Goal: Information Seeking & Learning: Learn about a topic

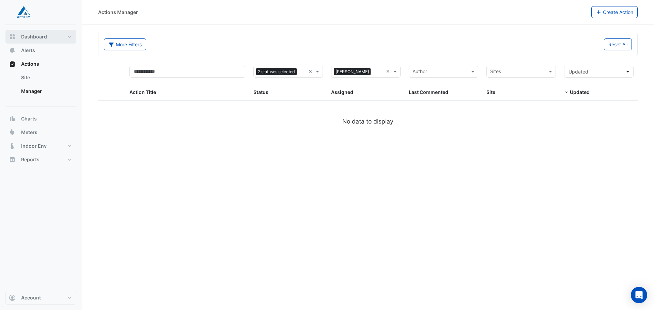
click at [50, 38] on button "Dashboard" at bounding box center [40, 37] width 71 height 14
select select "**"
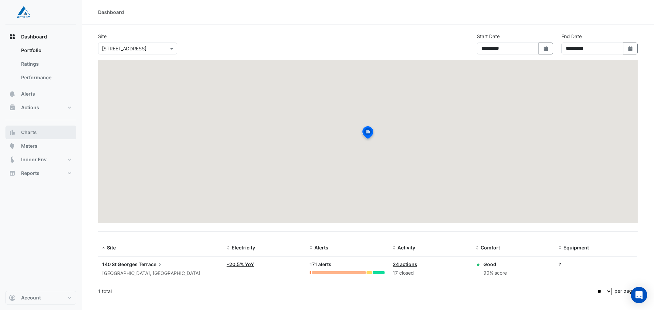
click at [33, 132] on span "Charts" at bounding box center [29, 132] width 16 height 7
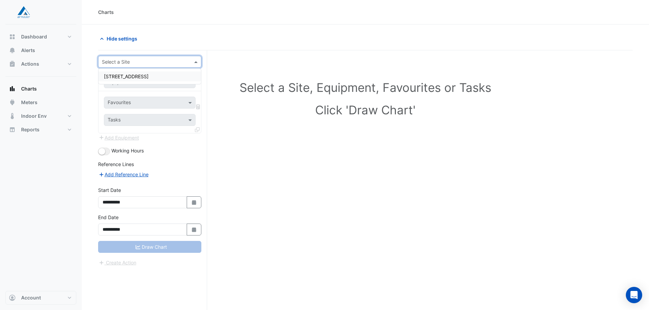
click at [165, 60] on input "text" at bounding box center [143, 62] width 82 height 7
click at [148, 74] on span "[STREET_ADDRESS]" at bounding box center [126, 77] width 45 height 6
click at [144, 82] on input "text" at bounding box center [143, 82] width 71 height 7
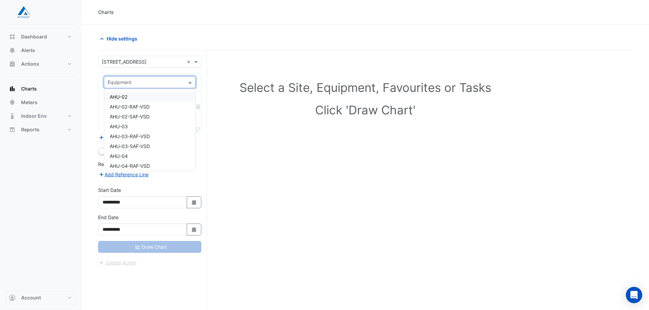
click at [149, 81] on input "text" at bounding box center [143, 82] width 71 height 7
click at [125, 118] on div "CH-03" at bounding box center [149, 116] width 91 height 10
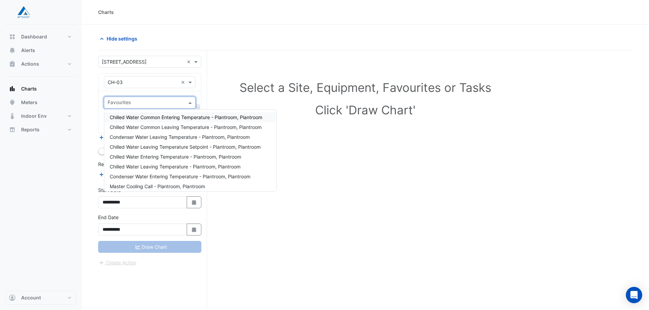
click at [154, 104] on input "text" at bounding box center [146, 103] width 76 height 7
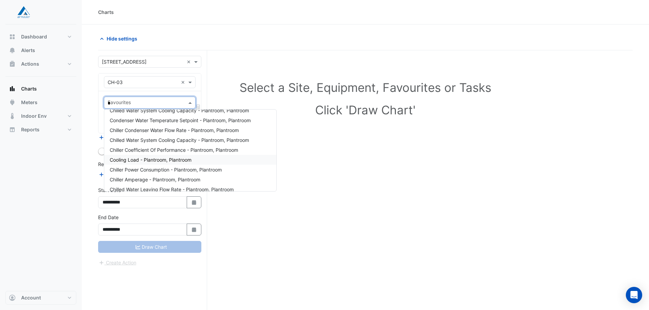
scroll to position [0, 0]
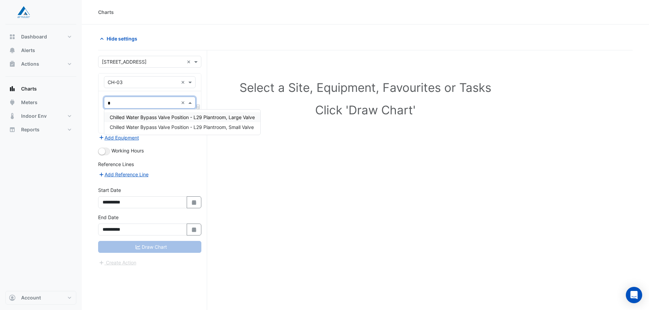
type input "**"
click at [215, 121] on div "Chilled Water Bypass Valve Position - L29 Plantroom, Large Valve" at bounding box center [182, 117] width 156 height 10
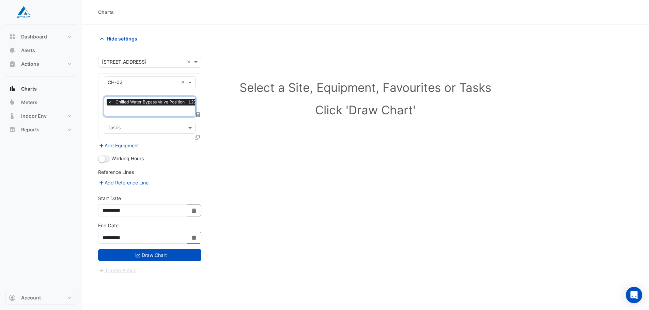
click at [129, 145] on button "Add Equipment" at bounding box center [118, 146] width 41 height 8
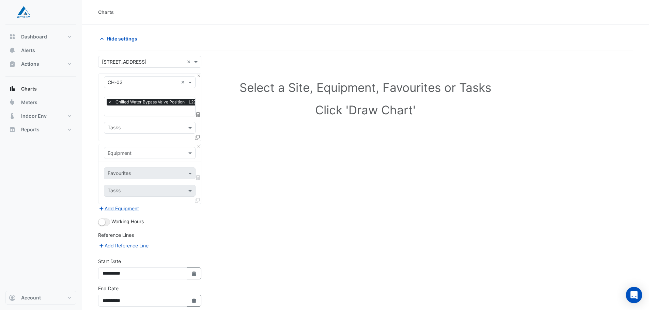
click at [138, 112] on input "text" at bounding box center [177, 111] width 138 height 7
type input "*"
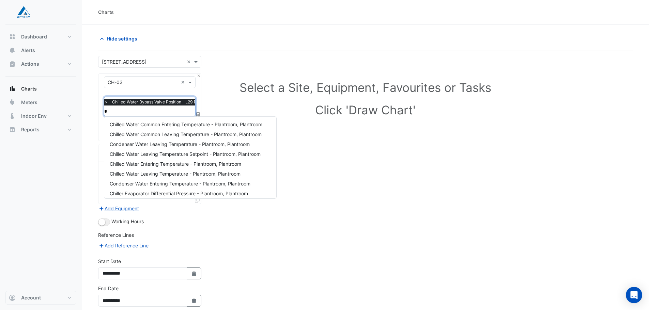
type input "**"
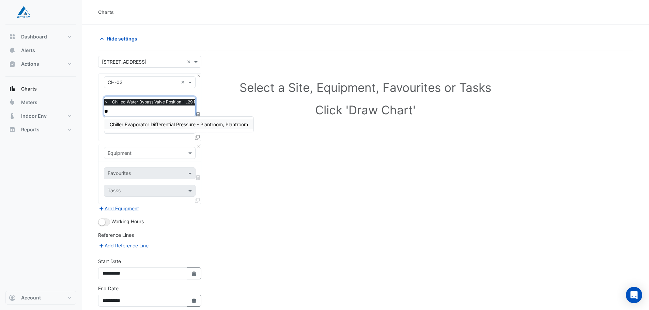
click at [162, 125] on span "Chiller Evaporator Differential Pressure - Plantroom, Plantroom" at bounding box center [179, 125] width 138 height 6
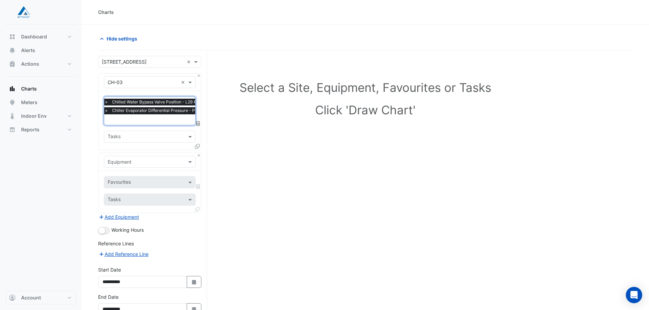
click at [131, 161] on input "text" at bounding box center [143, 162] width 71 height 7
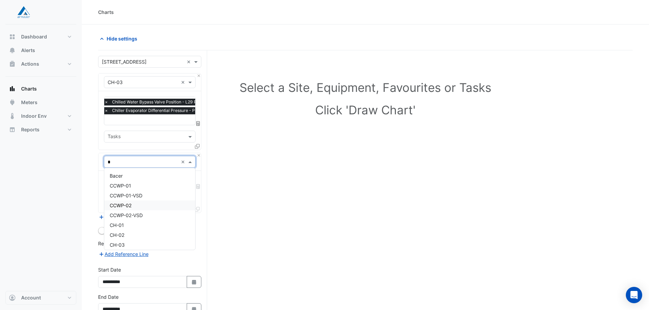
type input "**"
click at [140, 212] on div "CHWP-03" at bounding box center [149, 211] width 91 height 10
click at [135, 180] on input "text" at bounding box center [142, 183] width 69 height 7
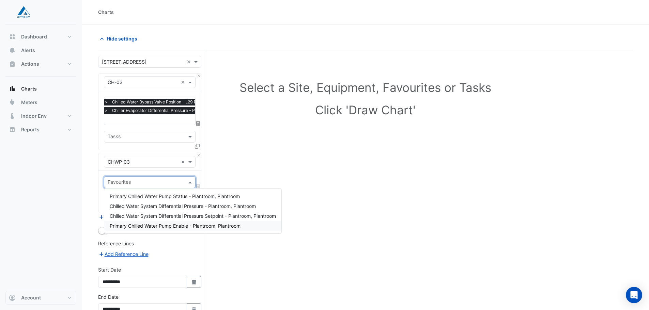
click at [328, 218] on div "Select a Site, Equipment, Favourites or Tasks Click 'Draw Chart'" at bounding box center [365, 200] width 534 height 301
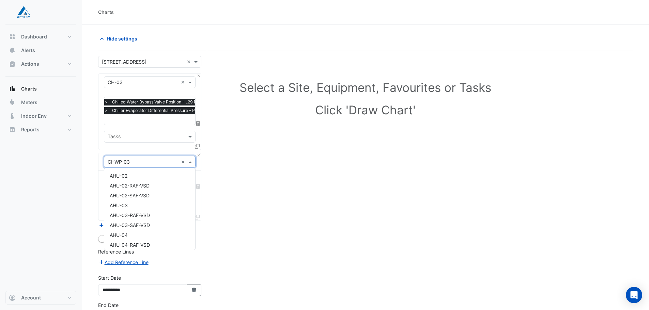
click at [153, 166] on div "Equipment × CHWP-03 ×" at bounding box center [150, 162] width 92 height 12
click at [147, 183] on div "CHWP-03-VSD" at bounding box center [149, 183] width 91 height 10
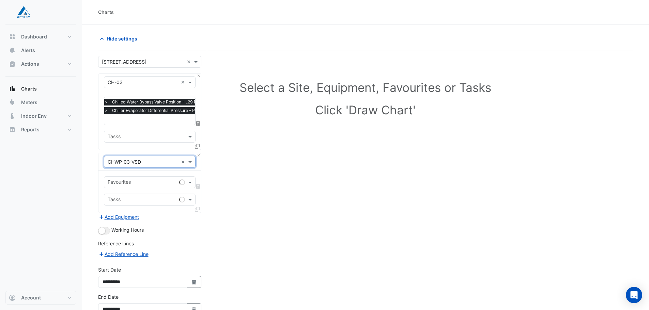
click at [135, 177] on div "Favourites" at bounding box center [140, 182] width 72 height 11
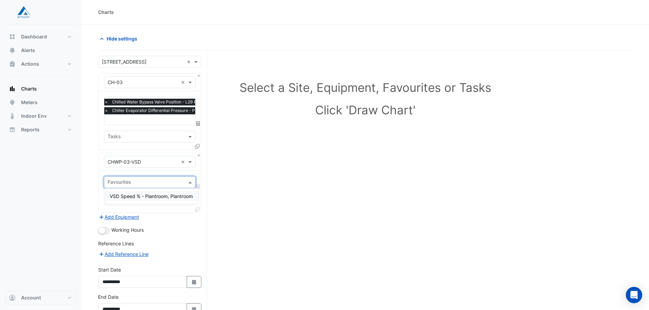
click at [139, 196] on span "VSD Speed % - Plantroom, Plantroom" at bounding box center [151, 196] width 83 height 6
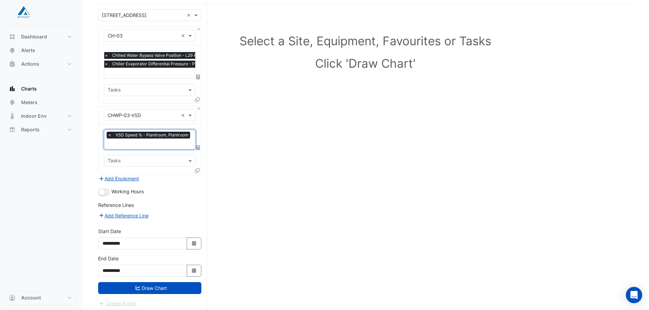
scroll to position [48, 0]
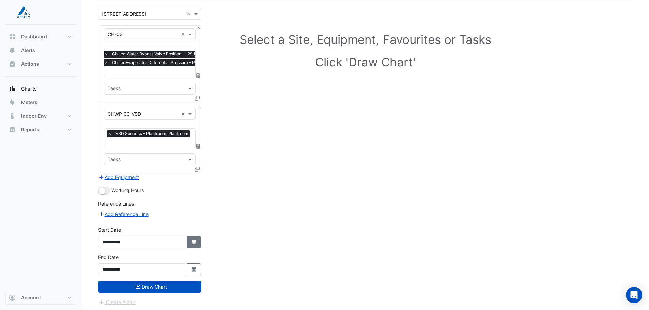
click at [194, 246] on button "Select Date" at bounding box center [194, 242] width 15 height 12
select select "*"
select select "****"
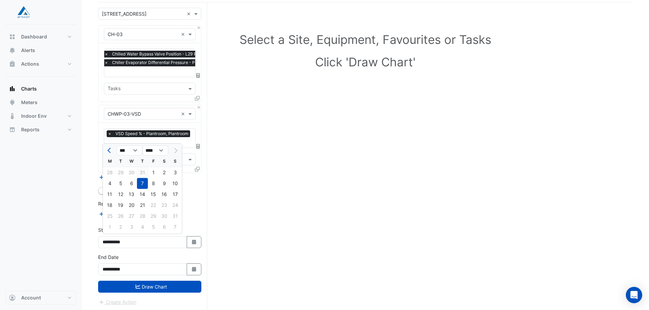
click at [141, 172] on div "31" at bounding box center [142, 172] width 11 height 11
type input "**********"
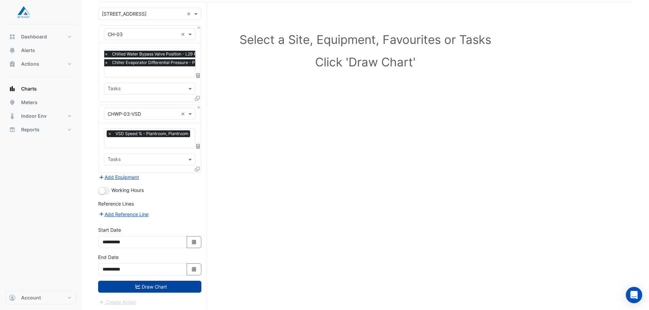
click at [166, 287] on button "Draw Chart" at bounding box center [149, 287] width 103 height 12
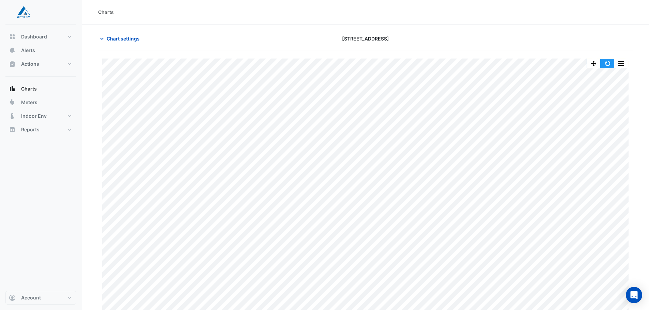
click at [610, 65] on button "button" at bounding box center [608, 63] width 14 height 9
click at [115, 43] on button "Chart settings" at bounding box center [121, 39] width 46 height 12
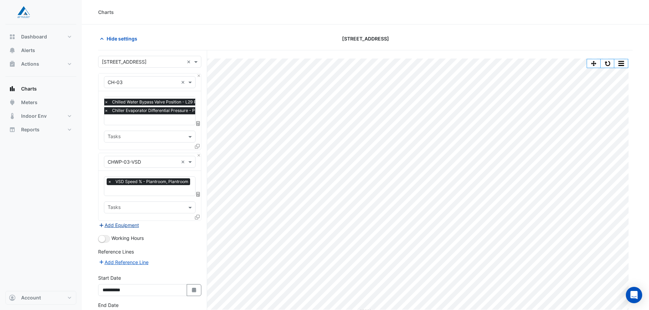
click at [129, 226] on button "Add Equipment" at bounding box center [118, 225] width 41 height 8
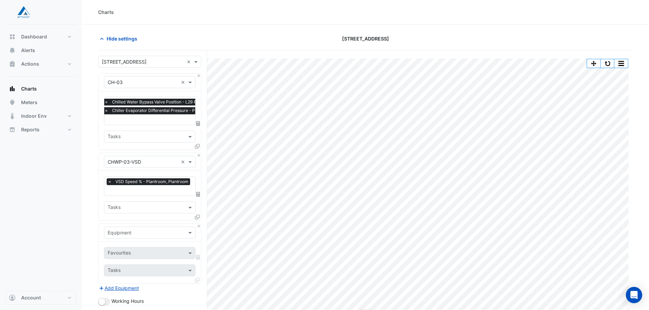
click at [135, 233] on input "text" at bounding box center [143, 233] width 71 height 7
click at [120, 232] on input "**" at bounding box center [143, 233] width 71 height 7
type input "**"
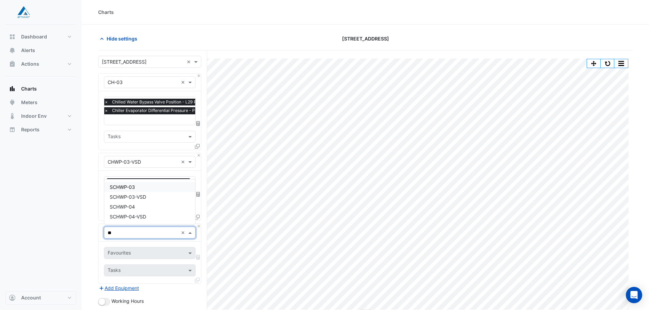
click at [143, 190] on div "SCHWP-03" at bounding box center [149, 187] width 91 height 10
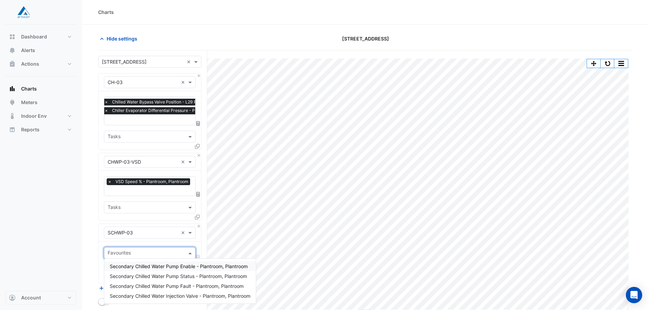
click at [135, 252] on input "text" at bounding box center [146, 253] width 76 height 7
click at [137, 236] on div "Equipment × SCHWP-03 ×" at bounding box center [150, 233] width 92 height 12
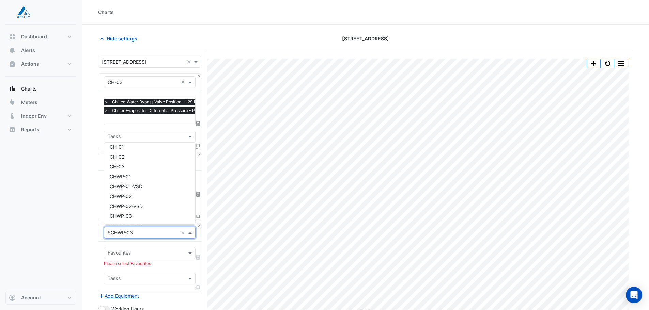
scroll to position [315, 0]
click at [130, 164] on div "CH-03" at bounding box center [149, 161] width 91 height 10
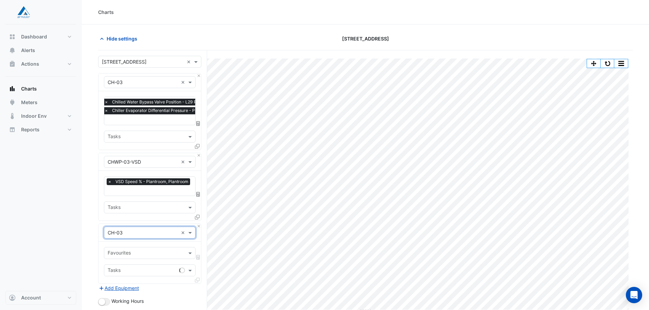
click at [129, 251] on input "text" at bounding box center [146, 253] width 76 height 7
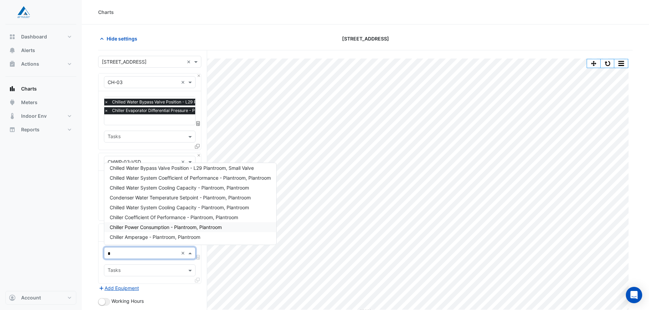
scroll to position [0, 0]
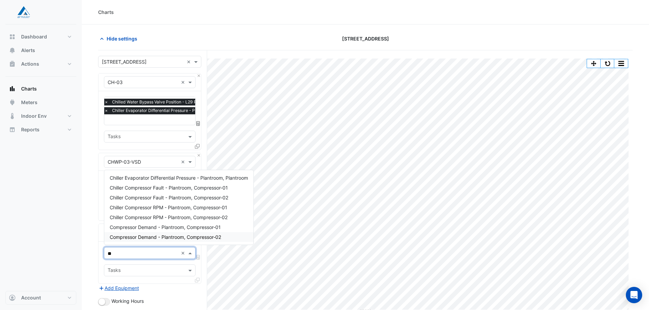
type input "*"
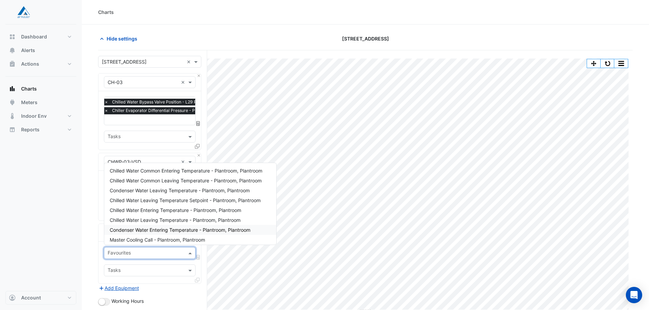
click at [134, 252] on input "text" at bounding box center [146, 253] width 76 height 7
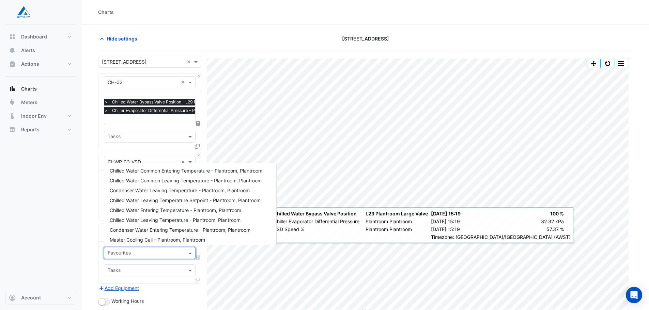
click at [176, 268] on input "text" at bounding box center [146, 271] width 76 height 7
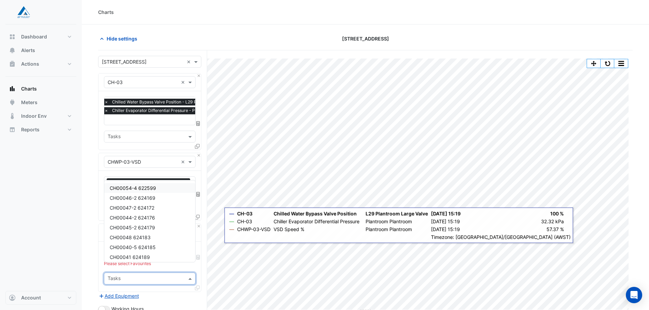
click at [80, 259] on nav "Dashboard Portfolio Ratings Performance Alerts Actions Site Manager Charts" at bounding box center [41, 155] width 82 height 310
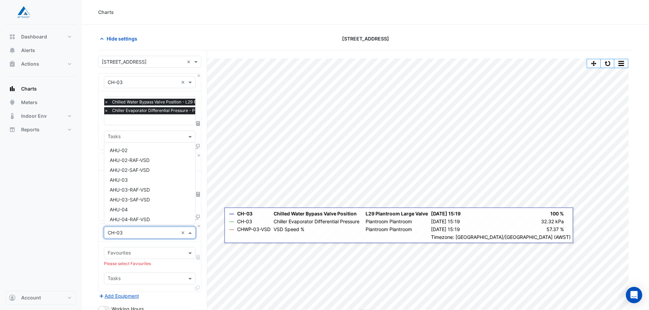
click at [150, 233] on input "text" at bounding box center [143, 233] width 71 height 7
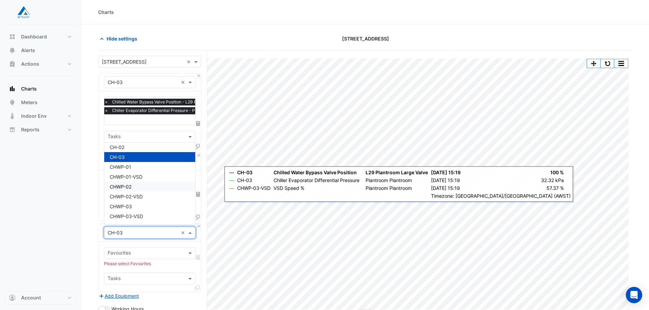
scroll to position [341, 0]
click at [131, 183] on span "CHWP-03" at bounding box center [121, 185] width 22 height 6
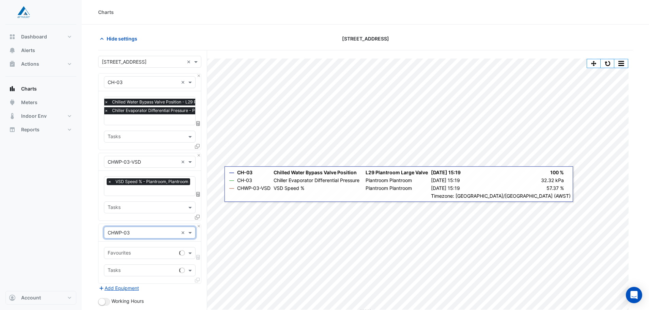
click at [135, 251] on input "text" at bounding box center [142, 253] width 69 height 7
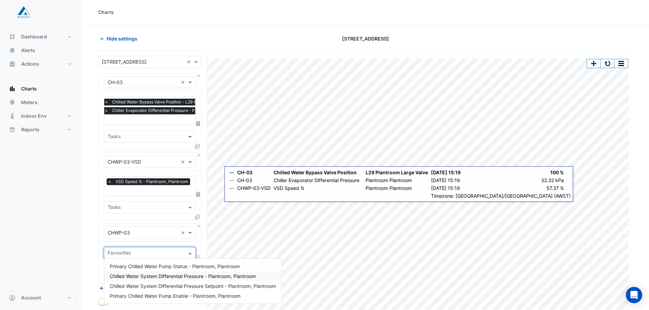
click at [128, 275] on span "Chilled Water System Differential Pressure - Plantroom, Plantroom" at bounding box center [183, 277] width 146 height 6
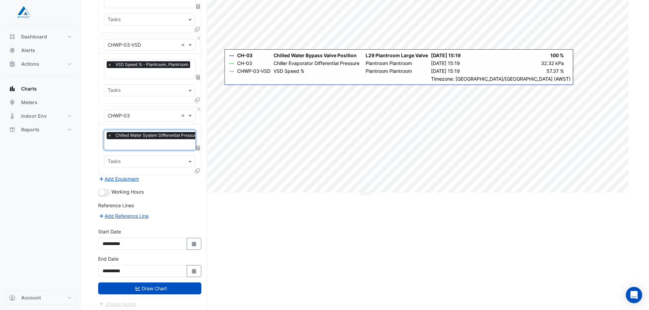
scroll to position [119, 0]
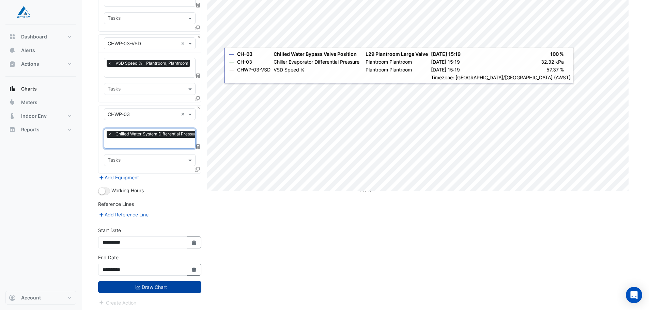
click at [167, 284] on button "Draw Chart" at bounding box center [149, 287] width 103 height 12
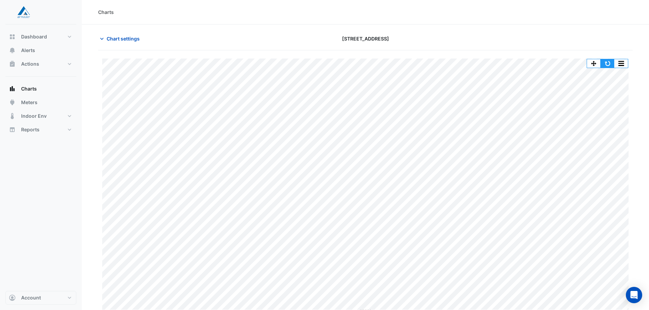
click at [608, 63] on button "button" at bounding box center [608, 63] width 14 height 9
click at [35, 38] on span "Dashboard" at bounding box center [34, 36] width 26 height 7
select select "**"
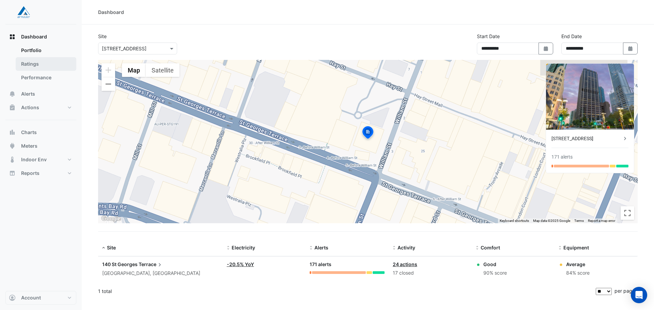
click at [37, 66] on link "Ratings" at bounding box center [46, 64] width 61 height 14
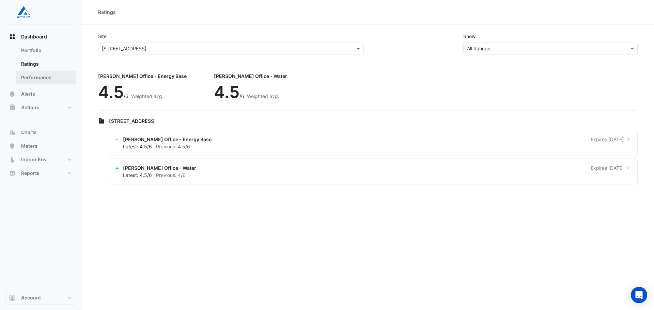
click at [48, 80] on link "Performance" at bounding box center [46, 78] width 61 height 14
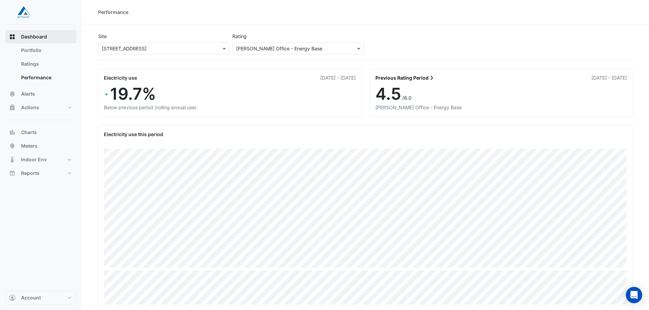
click at [37, 35] on span "Dashboard" at bounding box center [34, 36] width 26 height 7
click at [38, 41] on button "Dashboard" at bounding box center [40, 37] width 71 height 14
drag, startPoint x: 401, startPoint y: 96, endPoint x: 378, endPoint y: 92, distance: 23.2
click at [378, 92] on div "4.5 /6.0" at bounding box center [501, 94] width 252 height 20
click at [34, 186] on div "Dashboard Portfolio Ratings Performance Alerts Actions Site Manager Charts" at bounding box center [40, 158] width 71 height 267
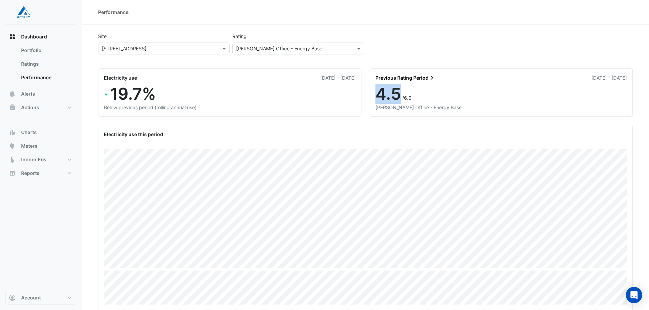
drag, startPoint x: 399, startPoint y: 94, endPoint x: 374, endPoint y: 93, distance: 24.5
click at [374, 93] on div "4.5 /6.0 [PERSON_NAME] Office - Energy Base" at bounding box center [501, 100] width 263 height 32
click at [36, 203] on div "Dashboard Portfolio Ratings Performance Alerts Actions Site Manager Charts" at bounding box center [40, 158] width 71 height 267
click at [53, 220] on div "Dashboard Portfolio Ratings Performance Alerts Actions Site Manager Charts" at bounding box center [40, 158] width 71 height 267
click at [288, 50] on input "text" at bounding box center [291, 48] width 110 height 7
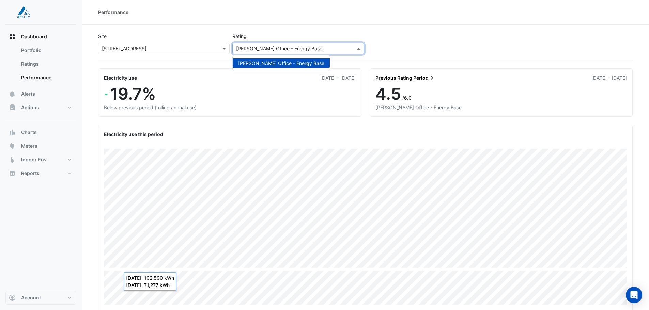
click at [288, 50] on input "text" at bounding box center [291, 48] width 110 height 7
click at [193, 49] on input "text" at bounding box center [157, 48] width 110 height 7
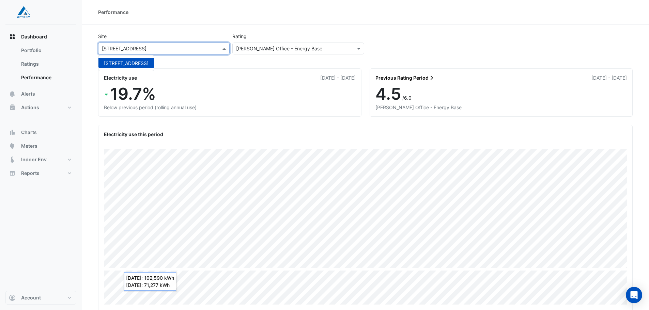
click at [193, 49] on input "text" at bounding box center [157, 48] width 110 height 7
click at [35, 148] on span "Meters" at bounding box center [29, 146] width 16 height 7
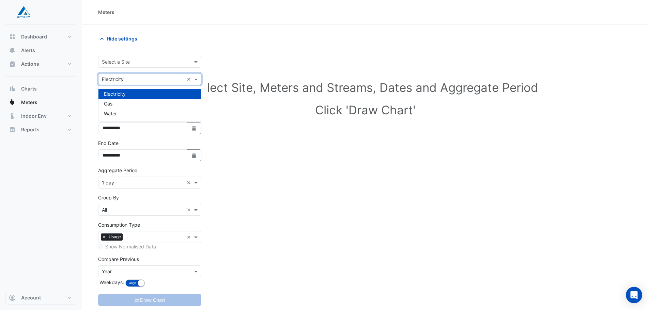
click at [131, 80] on input "text" at bounding box center [143, 79] width 82 height 7
click at [132, 80] on input "text" at bounding box center [143, 79] width 82 height 7
click at [308, 141] on div "Select Site, Meters and Streams, Dates and Aggregate Period Click 'Draw Chart'" at bounding box center [365, 100] width 534 height 83
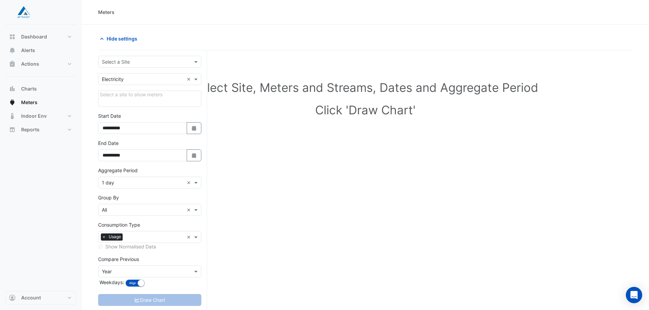
click at [168, 65] on div "Select a Site" at bounding box center [143, 61] width 91 height 7
click at [149, 74] on span "[STREET_ADDRESS]" at bounding box center [126, 77] width 45 height 6
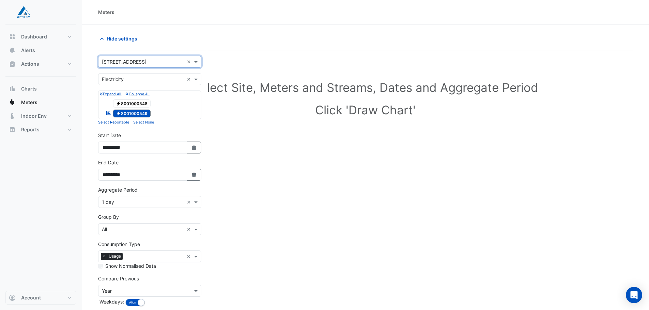
scroll to position [34, 0]
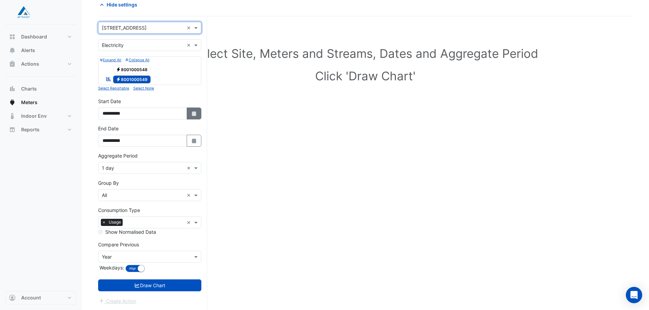
click at [193, 111] on icon "Select Date" at bounding box center [194, 113] width 6 height 5
select select "*"
select select "****"
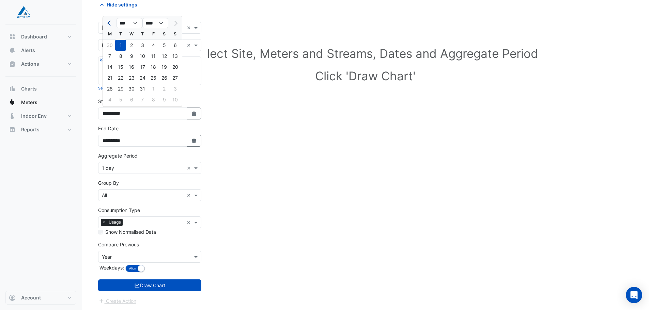
click at [112, 26] on button "Previous month" at bounding box center [110, 23] width 8 height 11
select select "*"
click at [177, 45] on div "1" at bounding box center [175, 45] width 11 height 11
type input "**********"
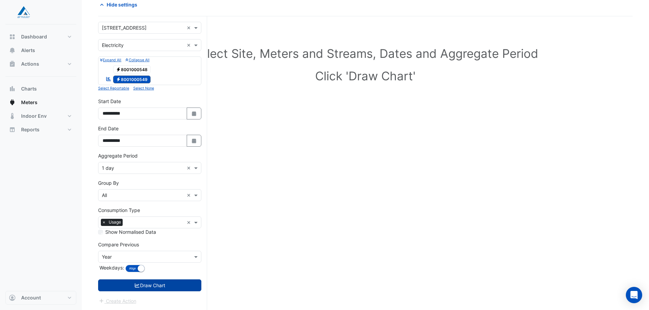
click at [162, 286] on button "Draw Chart" at bounding box center [149, 286] width 103 height 12
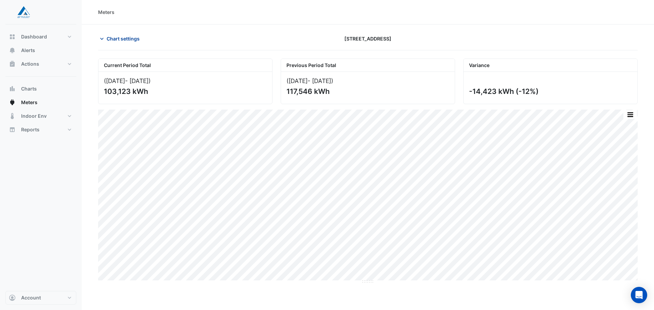
click at [121, 40] on span "Chart settings" at bounding box center [123, 38] width 33 height 7
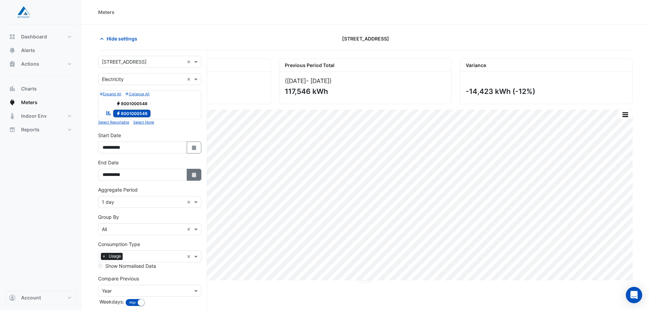
click at [195, 176] on icon "Select Date" at bounding box center [194, 175] width 6 height 5
select select "*"
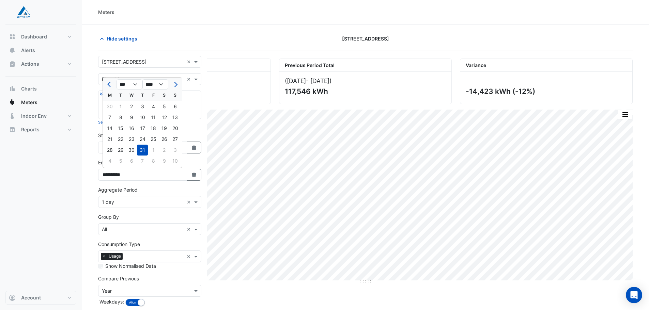
click at [143, 150] on div "31" at bounding box center [142, 150] width 11 height 11
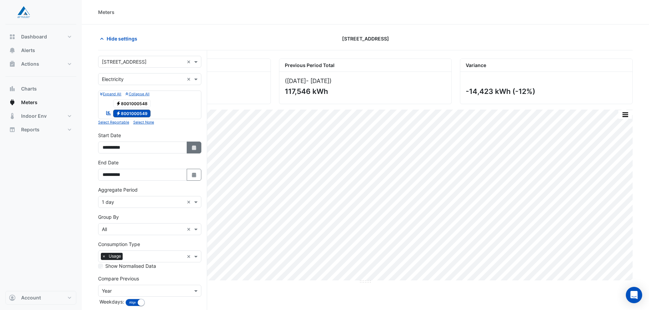
click at [191, 148] on icon "Select Date" at bounding box center [194, 147] width 6 height 5
select select "*"
select select "****"
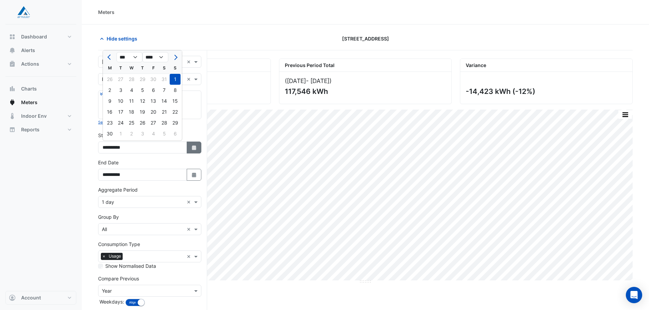
click at [191, 148] on icon "Select Date" at bounding box center [194, 147] width 6 height 5
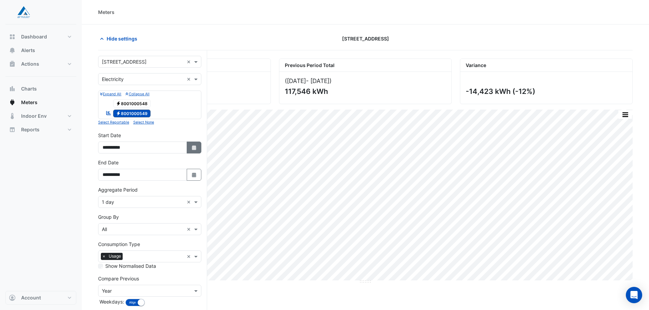
click at [192, 146] on icon "Select Date" at bounding box center [194, 147] width 6 height 5
select select "*"
select select "****"
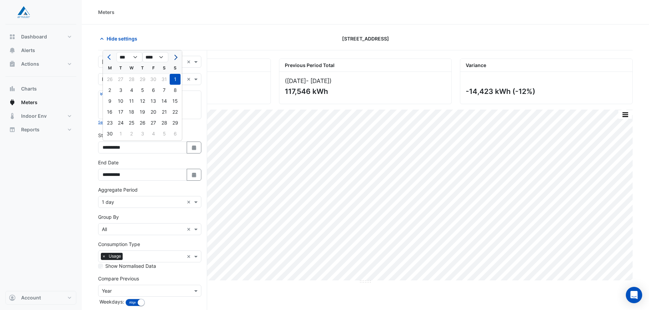
click at [175, 57] on span "Next month" at bounding box center [174, 57] width 5 height 5
select select "*"
click at [175, 57] on div at bounding box center [175, 57] width 14 height 11
click at [142, 122] on div "31" at bounding box center [142, 123] width 11 height 11
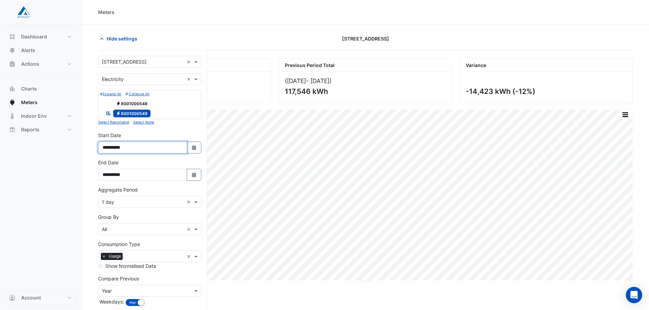
click at [113, 148] on input "**********" at bounding box center [142, 148] width 89 height 12
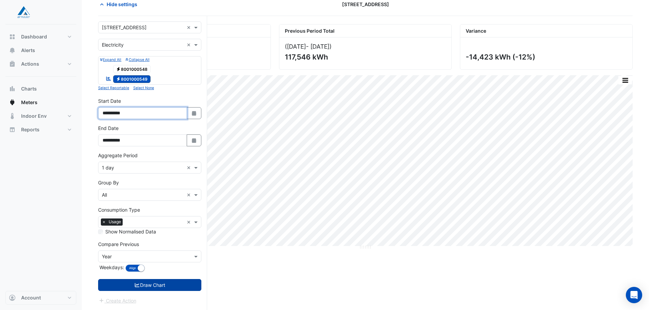
type input "**********"
click at [176, 287] on button "Draw Chart" at bounding box center [149, 285] width 103 height 12
